Goal: Entertainment & Leisure: Consume media (video, audio)

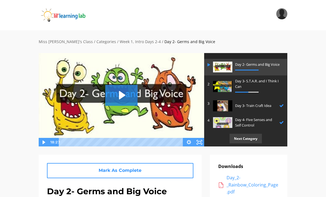
scroll to position [16, 0]
click at [226, 141] on p "Next Category" at bounding box center [245, 139] width 32 height 10
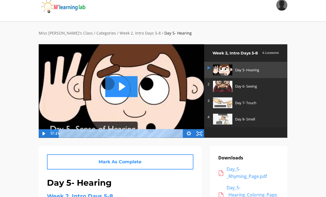
scroll to position [5, 0]
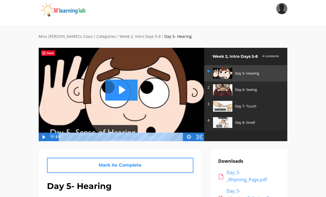
click at [197, 138] on icon "Fullscreen" at bounding box center [199, 136] width 10 height 9
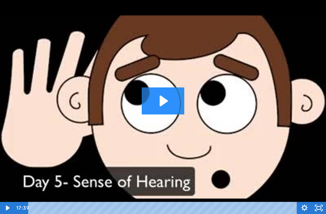
scroll to position [0, 215]
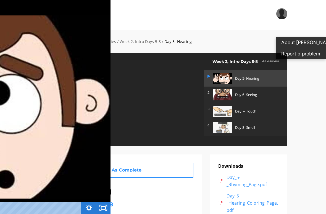
click at [324, 66] on div "Tap for sound @keyframes VOLUME_SMALL_WAVE_FLASH { 0% { opacity: 0; } 33% { opa…" at bounding box center [163, 107] width 326 height 214
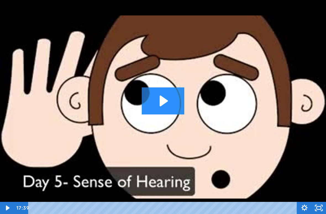
click at [10, 196] on icon "Play Video" at bounding box center [8, 208] width 14 height 12
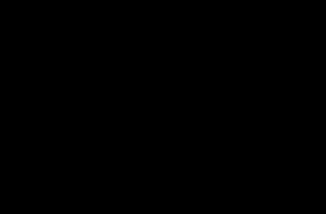
click at [10, 193] on div at bounding box center [163, 107] width 326 height 214
click at [163, 127] on div at bounding box center [163, 107] width 326 height 214
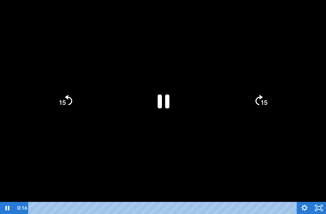
click at [163, 96] on icon "Pause" at bounding box center [163, 101] width 43 height 43
click at [165, 99] on icon "Play Video" at bounding box center [163, 101] width 11 height 15
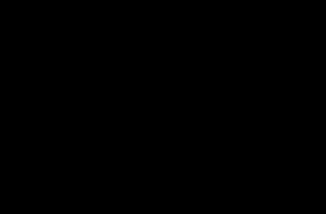
click at [15, 148] on div at bounding box center [163, 107] width 326 height 214
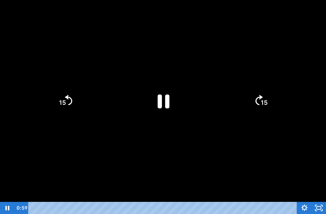
click at [167, 99] on icon "Pause" at bounding box center [164, 102] width 12 height 14
click at [166, 107] on icon "Play Video" at bounding box center [163, 101] width 43 height 43
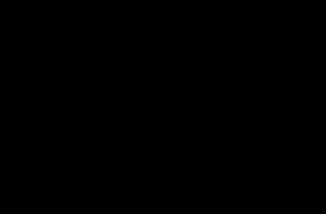
click at [127, 112] on div at bounding box center [163, 107] width 326 height 214
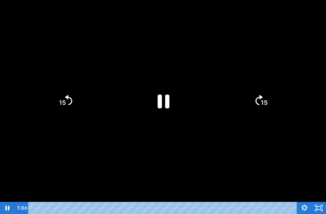
click at [167, 100] on icon "Pause" at bounding box center [164, 102] width 12 height 14
click at [157, 103] on icon "Play Video" at bounding box center [163, 101] width 38 height 38
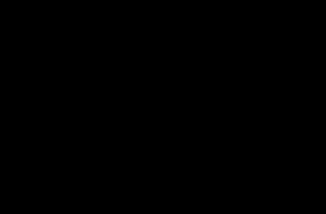
click at [160, 104] on div at bounding box center [163, 107] width 326 height 214
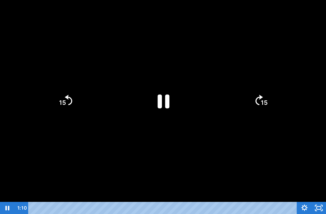
click at [157, 102] on icon "Pause" at bounding box center [163, 101] width 43 height 43
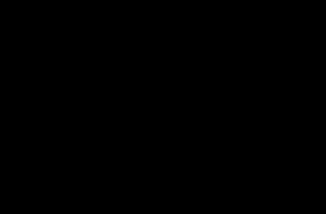
click at [169, 106] on div at bounding box center [163, 107] width 326 height 214
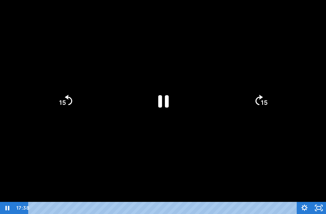
click at [160, 100] on icon "Pause" at bounding box center [163, 101] width 10 height 12
click at [164, 100] on icon "Play Video" at bounding box center [163, 101] width 11 height 15
click at [157, 100] on icon "Pause" at bounding box center [163, 101] width 43 height 43
click at [2, 152] on div at bounding box center [163, 107] width 326 height 214
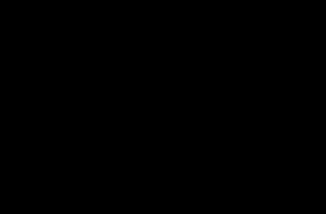
click at [48, 98] on div at bounding box center [163, 107] width 326 height 214
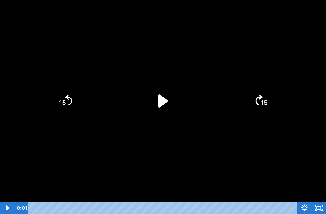
click at [57, 119] on div at bounding box center [163, 107] width 326 height 214
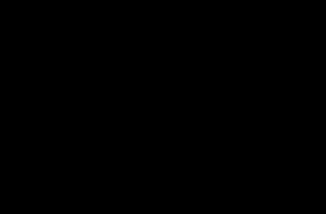
click at [42, 128] on div at bounding box center [163, 107] width 326 height 214
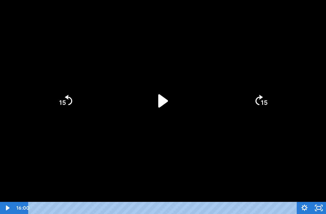
click at [278, 170] on div at bounding box center [163, 107] width 326 height 214
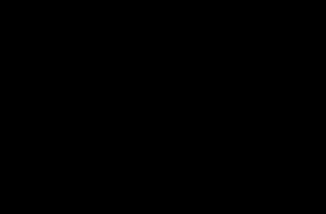
click at [193, 156] on div at bounding box center [163, 107] width 326 height 214
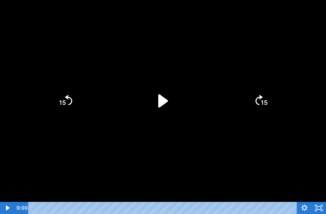
click at [131, 174] on div at bounding box center [163, 107] width 326 height 214
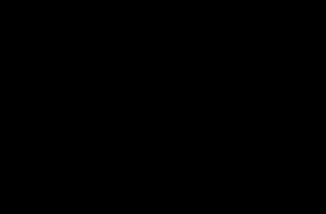
click at [160, 129] on div at bounding box center [163, 107] width 326 height 214
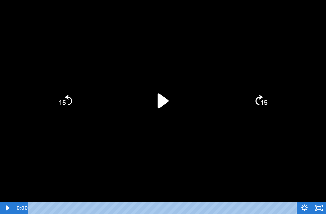
click at [160, 102] on icon "Play Video" at bounding box center [163, 101] width 11 height 15
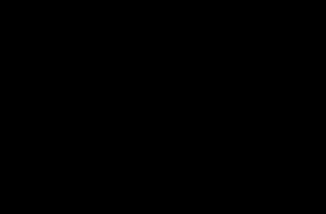
click at [21, 132] on div at bounding box center [163, 107] width 326 height 214
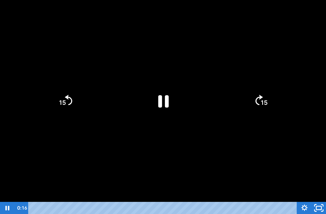
click at [319, 196] on icon "Unfullscreen" at bounding box center [318, 208] width 17 height 15
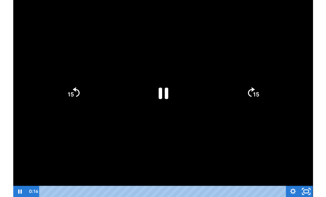
scroll to position [5, 0]
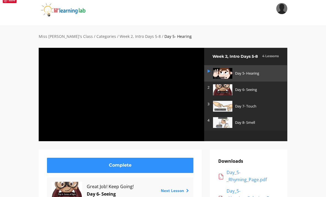
click at [130, 85] on div at bounding box center [121, 94] width 166 height 94
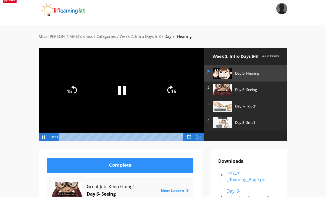
click at [143, 103] on div at bounding box center [121, 94] width 166 height 94
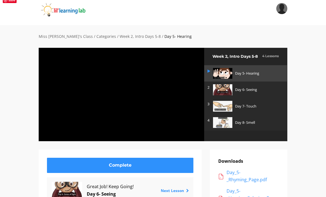
click at [162, 101] on div at bounding box center [121, 94] width 166 height 94
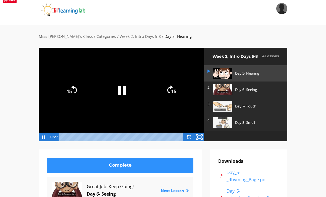
click at [203, 136] on icon "Fullscreen" at bounding box center [199, 136] width 13 height 10
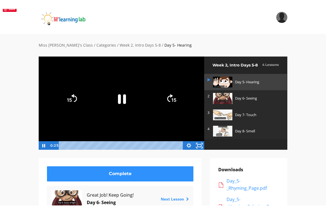
scroll to position [0, 0]
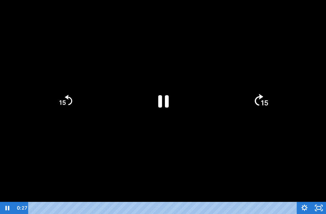
click at [262, 108] on icon "15" at bounding box center [261, 101] width 30 height 30
click at [318, 196] on rect "Unfullscreen" at bounding box center [318, 207] width 5 height 3
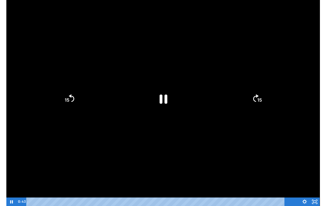
scroll to position [5, 0]
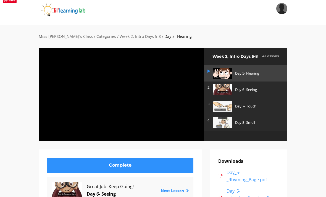
click at [81, 97] on div at bounding box center [121, 94] width 166 height 94
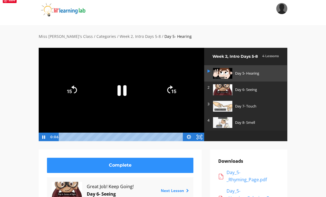
click at [116, 86] on icon "Pause" at bounding box center [121, 90] width 33 height 33
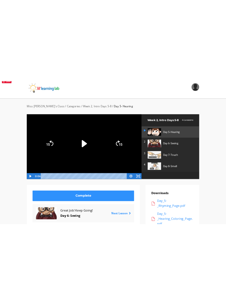
scroll to position [0, 0]
